Goal: Task Accomplishment & Management: Use online tool/utility

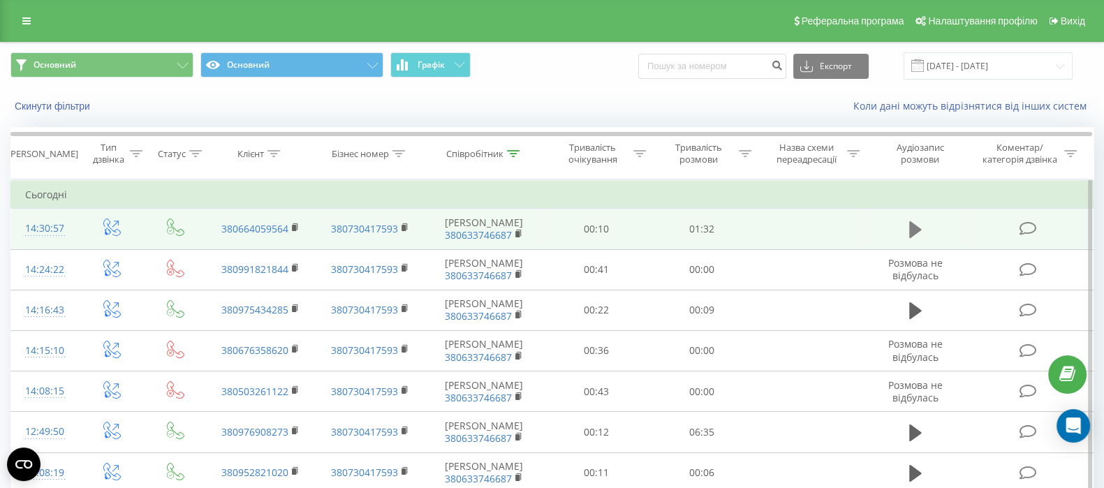
click at [921, 223] on icon at bounding box center [915, 230] width 13 height 20
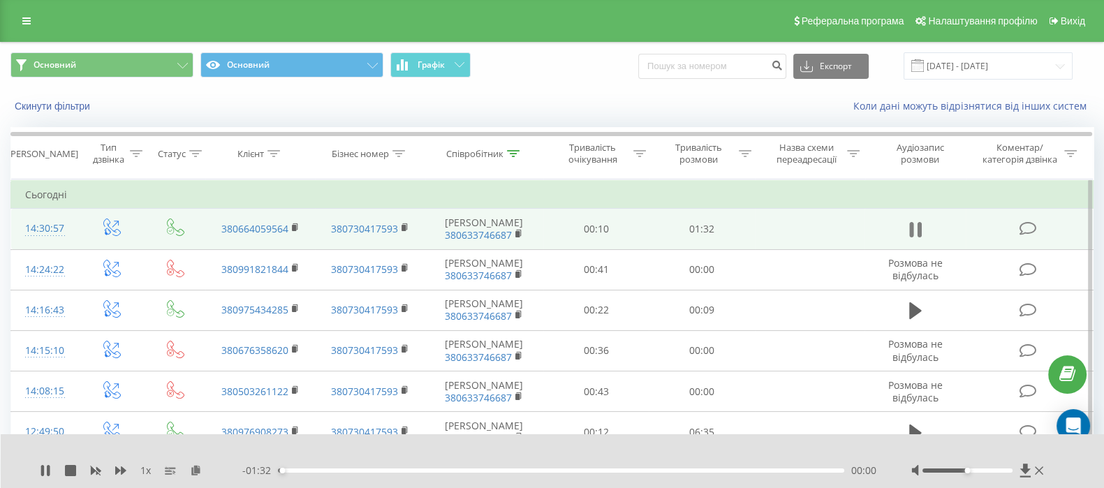
click at [915, 226] on icon at bounding box center [915, 230] width 13 height 20
click at [196, 469] on icon at bounding box center [196, 470] width 12 height 10
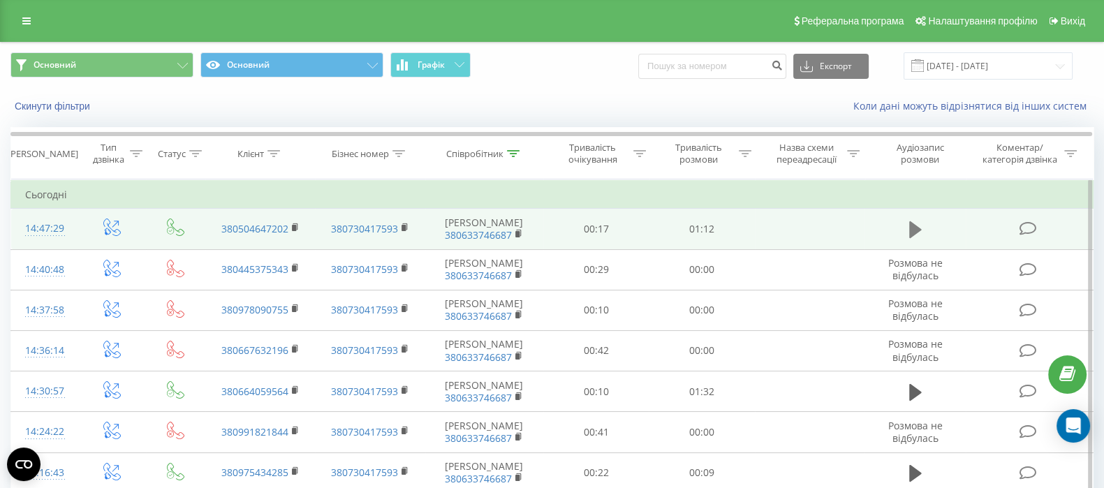
click at [907, 228] on button at bounding box center [915, 229] width 21 height 21
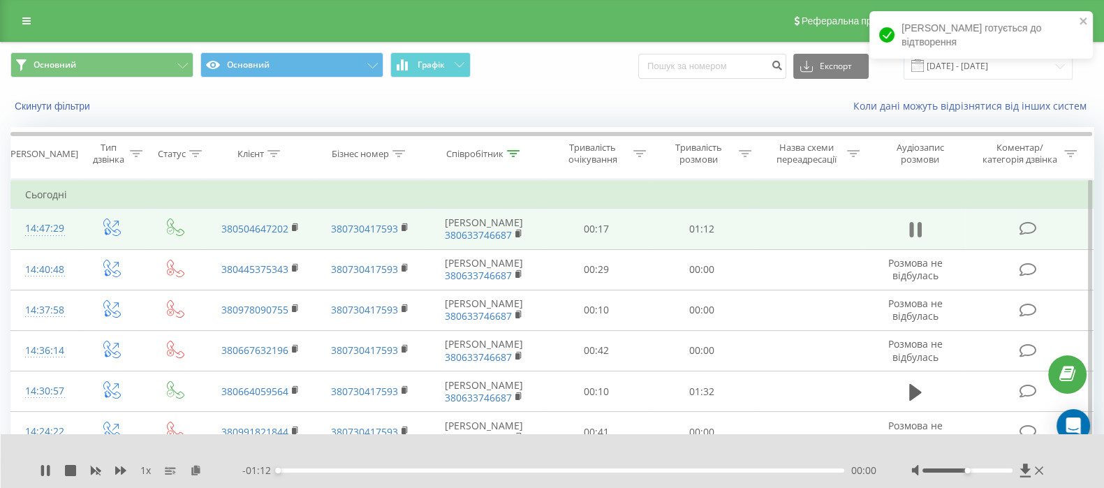
click at [911, 226] on icon at bounding box center [911, 229] width 4 height 15
click at [196, 471] on icon at bounding box center [196, 470] width 12 height 10
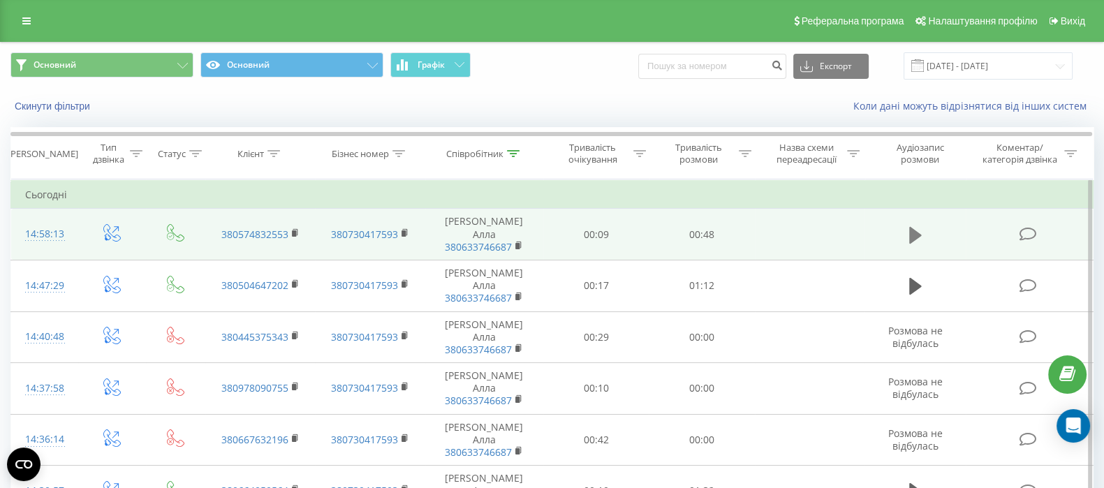
click at [911, 238] on icon at bounding box center [915, 236] width 13 height 20
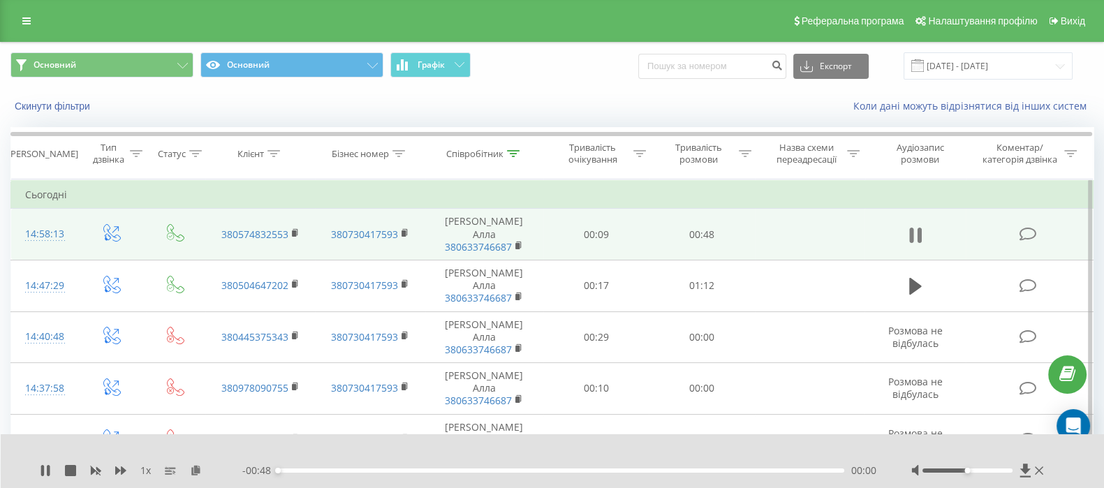
click at [916, 228] on icon at bounding box center [915, 236] width 13 height 20
click at [193, 471] on icon at bounding box center [196, 470] width 12 height 10
